Goal: Find contact information: Find contact information

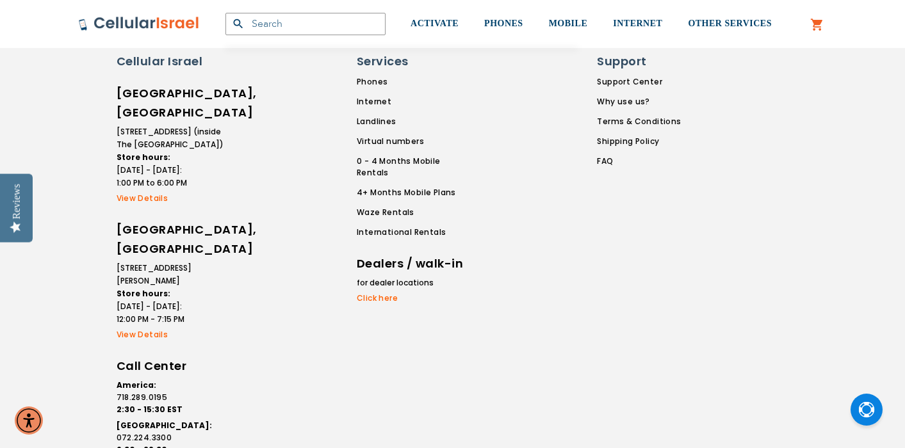
scroll to position [2165, 0]
drag, startPoint x: 215, startPoint y: 133, endPoint x: 127, endPoint y: 108, distance: 91.1
click at [127, 126] on li "[STREET_ADDRESS] (inside The [GEOGRAPHIC_DATA]) Store hours: [DATE] - [DATE]: 1…" at bounding box center [171, 158] width 109 height 64
drag, startPoint x: 113, startPoint y: 108, endPoint x: 186, endPoint y: 104, distance: 73.8
click at [186, 104] on div "Cellular Israel [GEOGRAPHIC_DATA], [GEOGRAPHIC_DATA] [STREET_ADDRESS] (inside T…" at bounding box center [395, 285] width 576 height 462
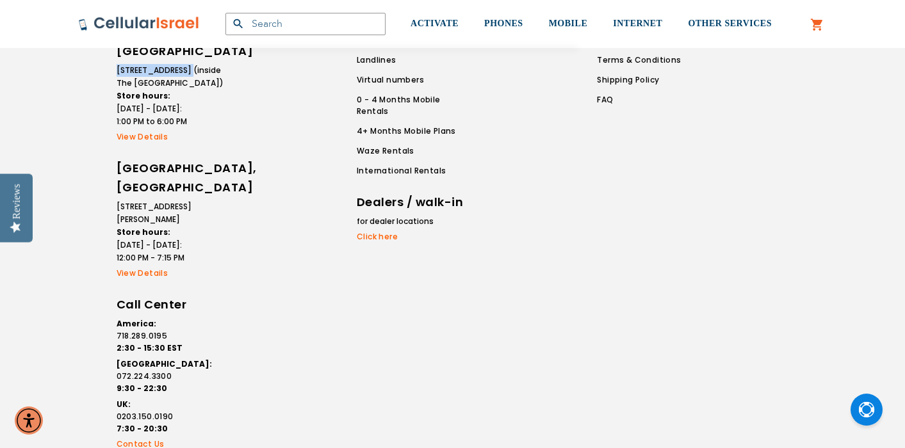
scroll to position [2233, 0]
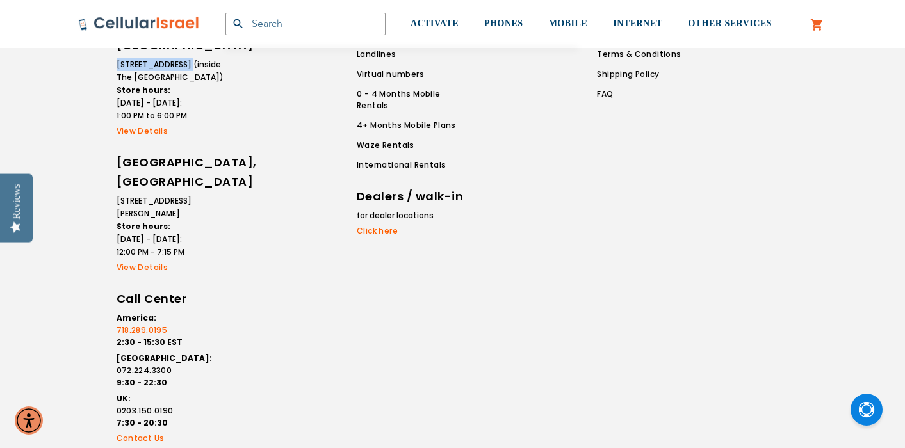
click at [157, 325] on link "718.289.0195" at bounding box center [171, 331] width 109 height 12
drag, startPoint x: 110, startPoint y: 288, endPoint x: 166, endPoint y: 292, distance: 55.9
click at [166, 292] on div "Cellular Israel [GEOGRAPHIC_DATA], [GEOGRAPHIC_DATA] [STREET_ADDRESS] (inside T…" at bounding box center [395, 217] width 576 height 462
copy link "718.289.0195"
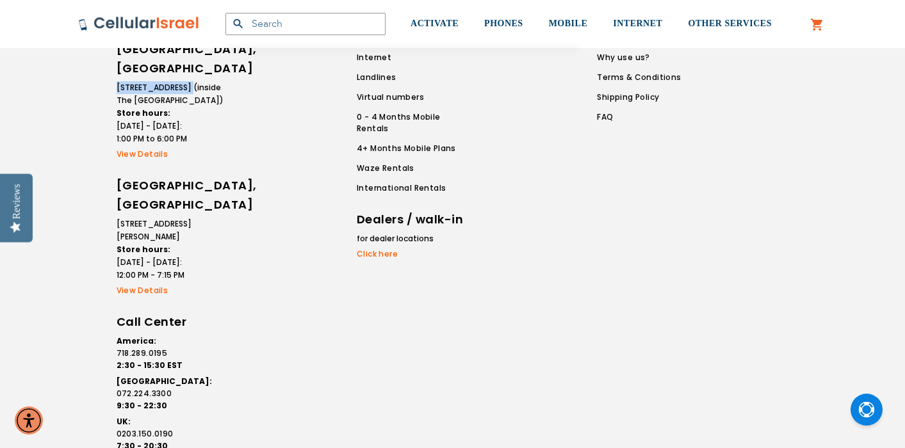
scroll to position [2205, 0]
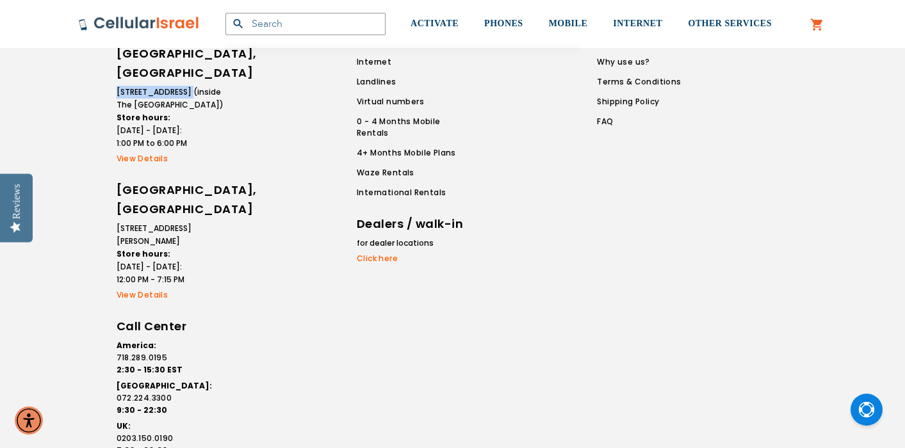
drag, startPoint x: 115, startPoint y: 66, endPoint x: 187, endPoint y: 71, distance: 71.9
click at [187, 71] on div "Cellular Israel [GEOGRAPHIC_DATA], [GEOGRAPHIC_DATA] [STREET_ADDRESS] (inside T…" at bounding box center [395, 244] width 576 height 462
copy li "[STREET_ADDRESS]"
